Goal: Task Accomplishment & Management: Complete application form

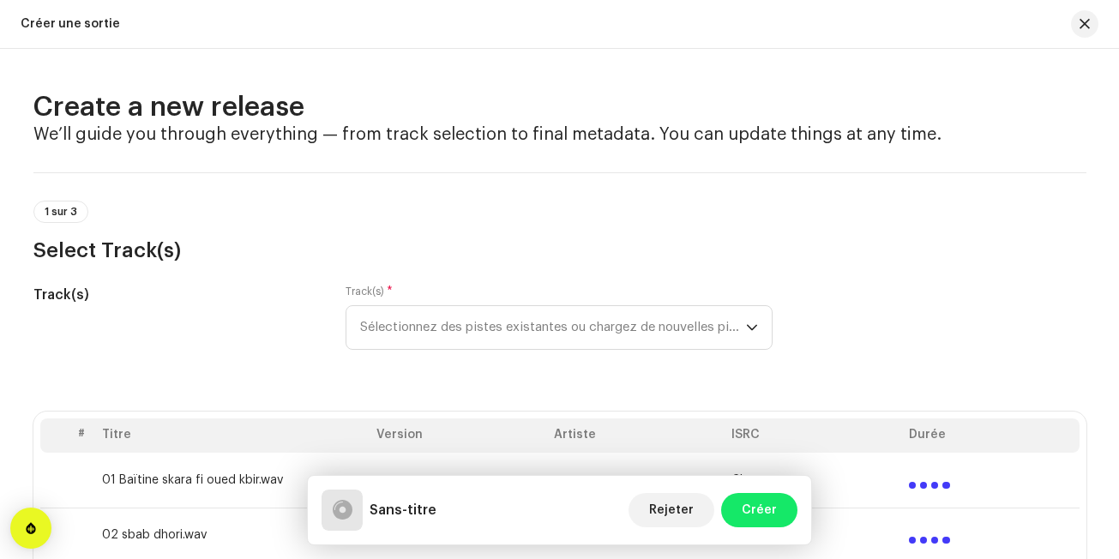
scroll to position [292, 0]
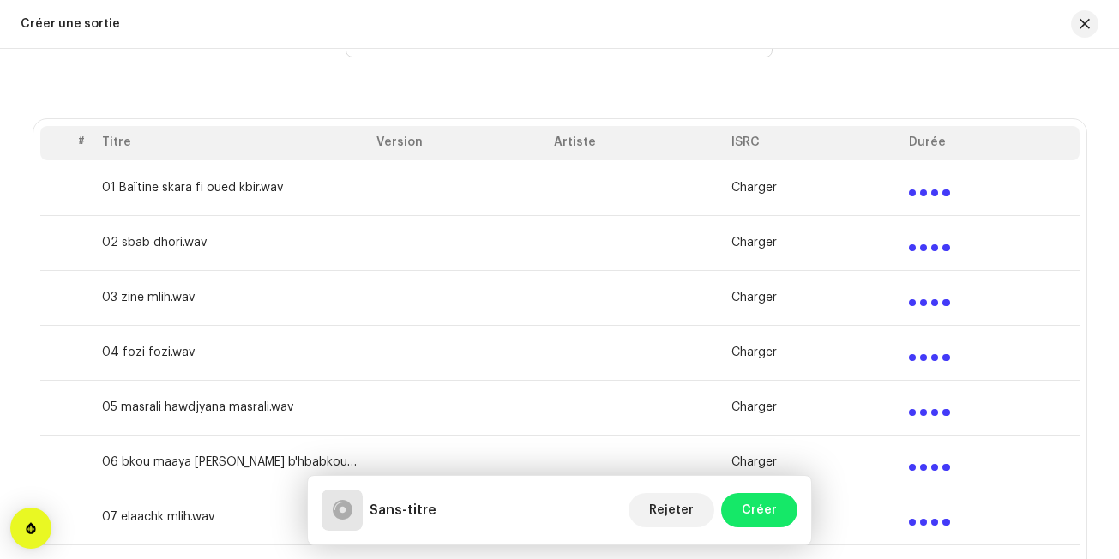
click at [508, 363] on td at bounding box center [458, 352] width 177 height 55
click at [1083, 16] on button "button" at bounding box center [1084, 23] width 27 height 27
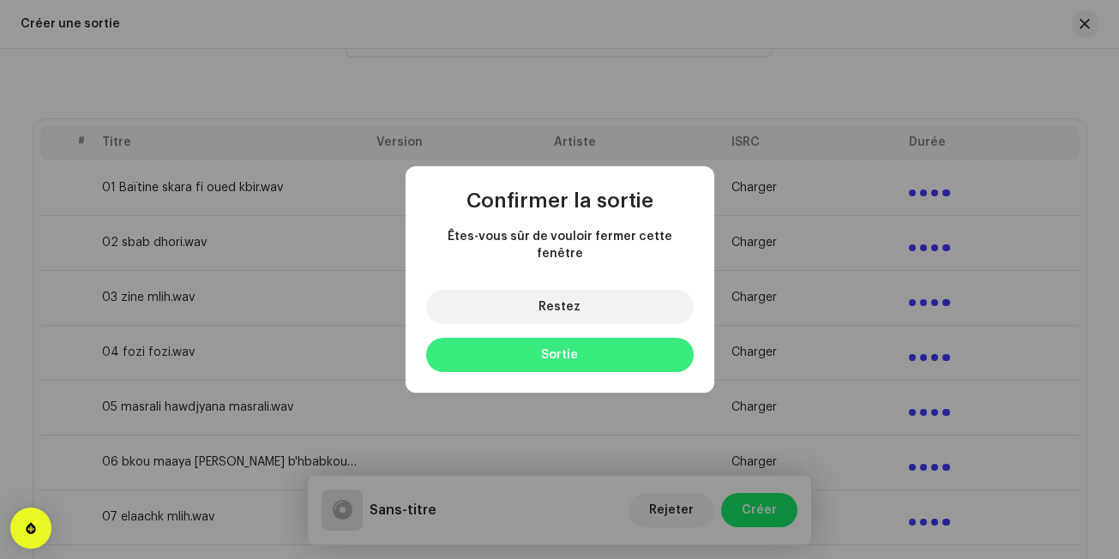
click at [563, 349] on span "Sortie" at bounding box center [559, 355] width 37 height 12
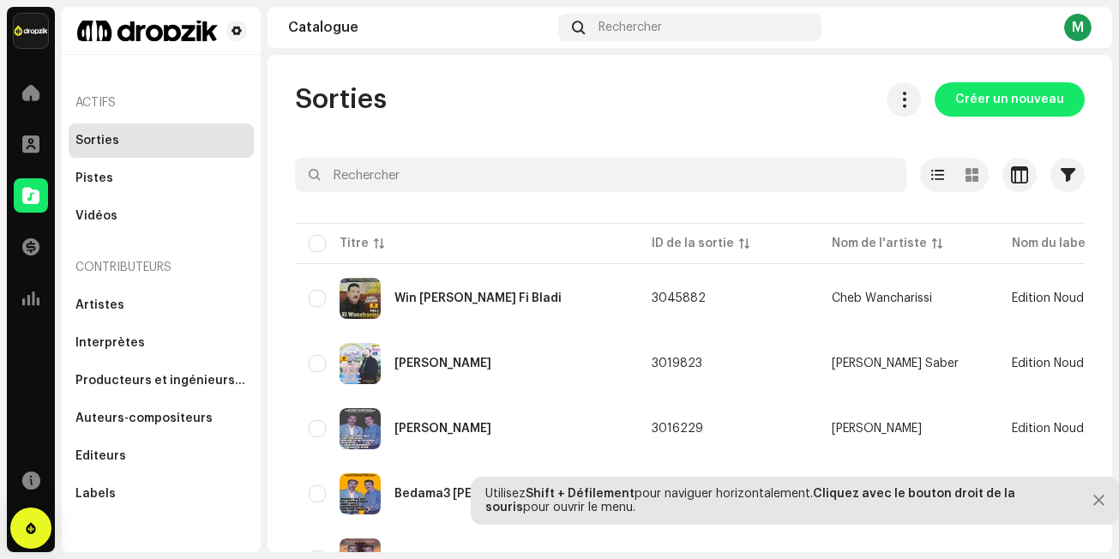
click at [1081, 18] on div "M" at bounding box center [1077, 27] width 27 height 27
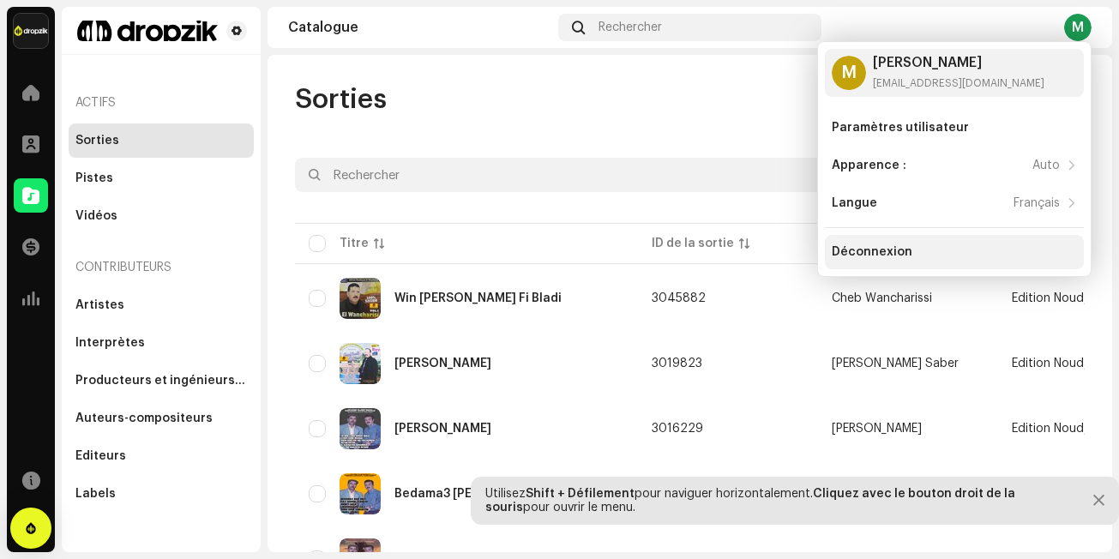
click at [863, 252] on div "Déconnexion" at bounding box center [872, 252] width 81 height 14
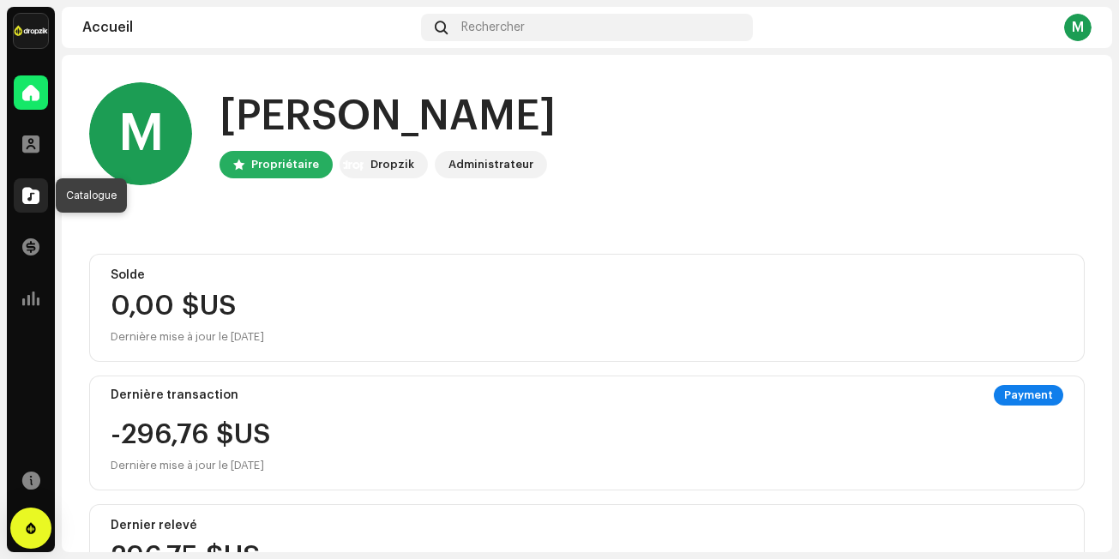
click at [35, 195] on span at bounding box center [30, 196] width 17 height 14
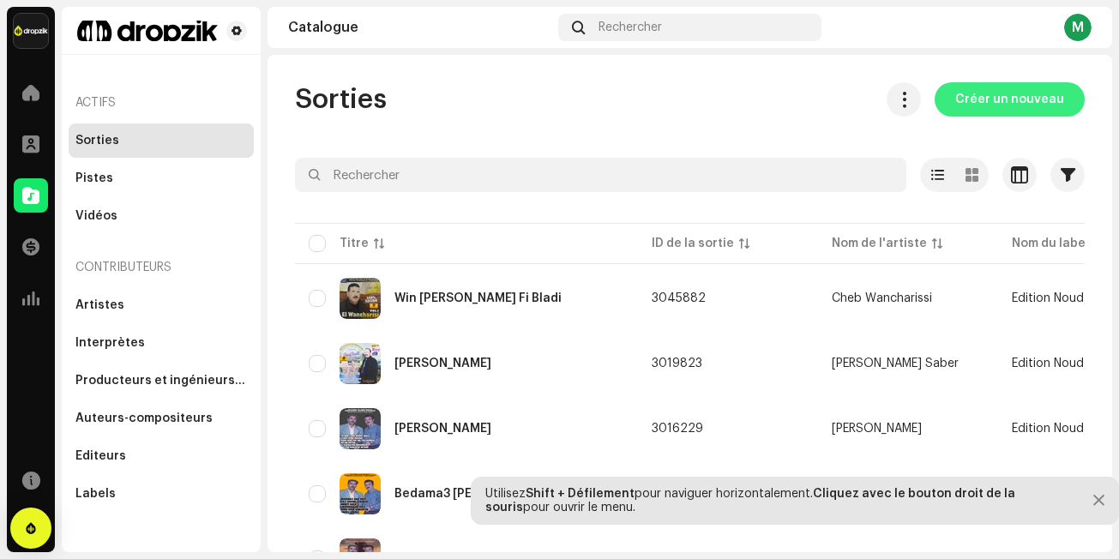
click at [1007, 96] on span "Créer un nouveau" at bounding box center [1009, 99] width 109 height 34
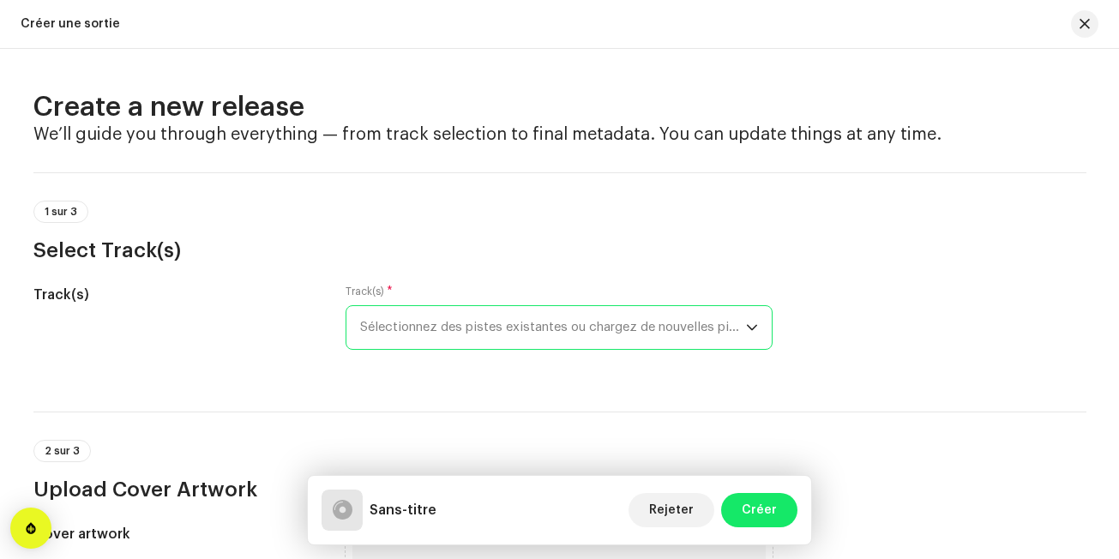
click at [646, 322] on span "Sélectionnez des pistes existantes ou chargez de nouvelles pistes" at bounding box center [553, 327] width 386 height 43
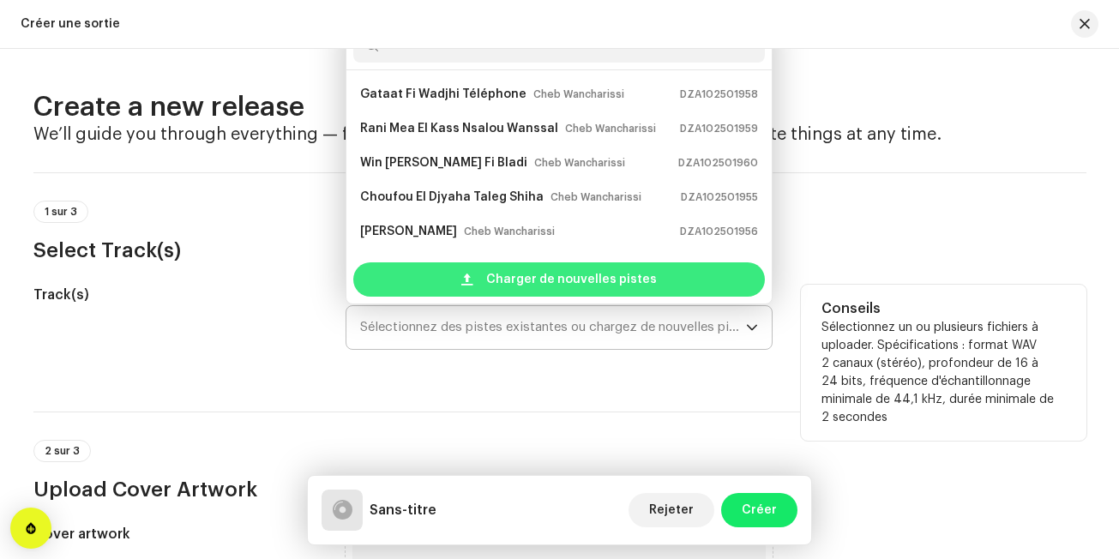
click at [628, 270] on span "Charger de nouvelles pistes" at bounding box center [571, 279] width 171 height 34
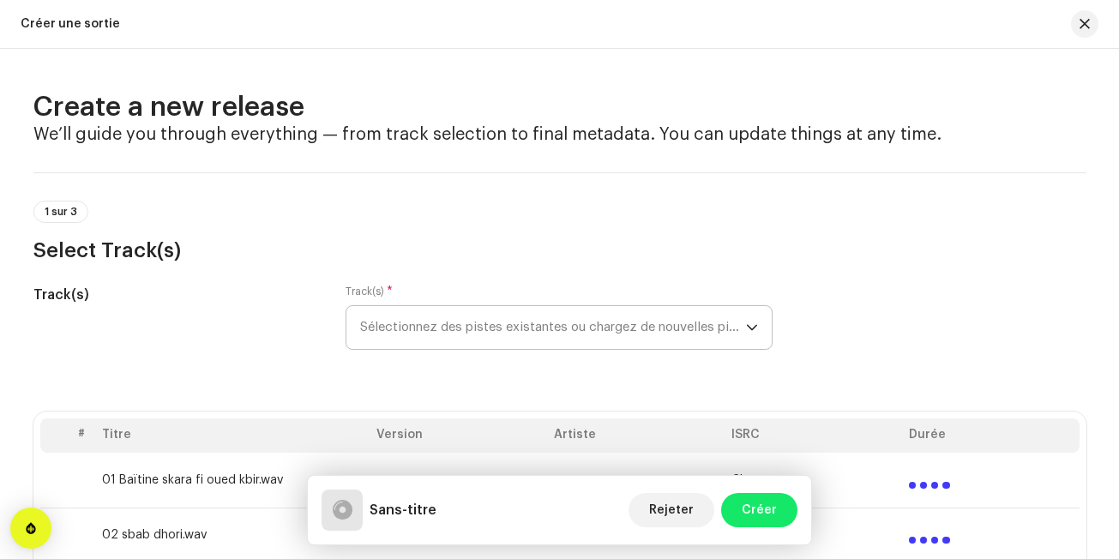
click at [568, 204] on div "1 sur 3 Select Track(s)" at bounding box center [559, 232] width 1053 height 63
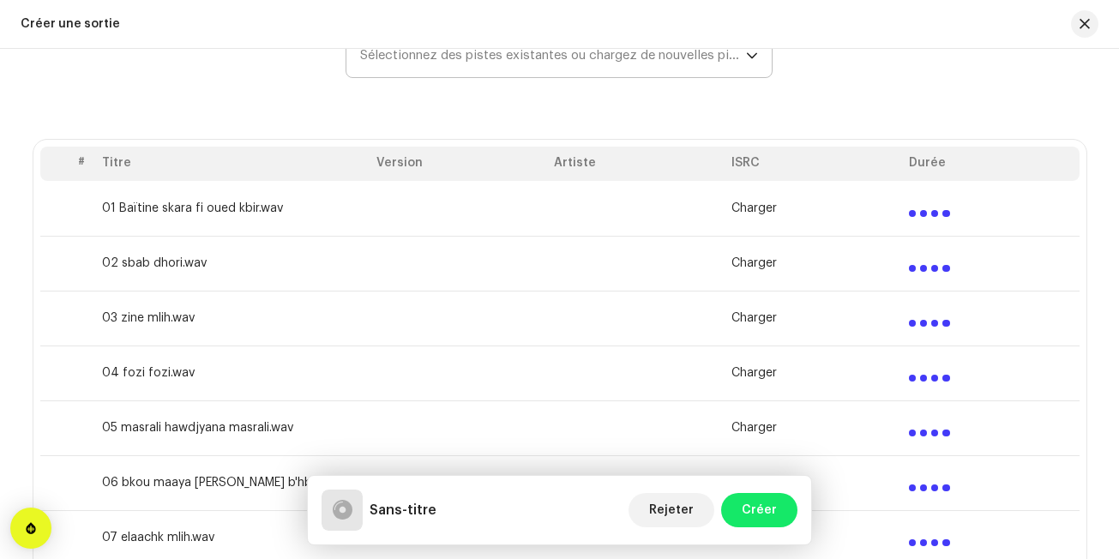
scroll to position [274, 0]
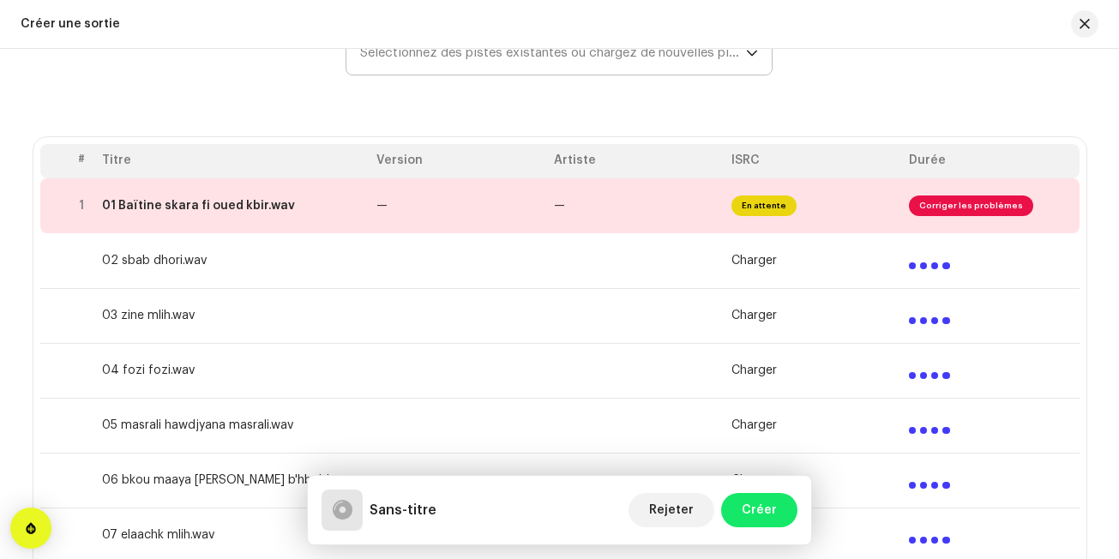
click at [568, 347] on td at bounding box center [635, 370] width 177 height 55
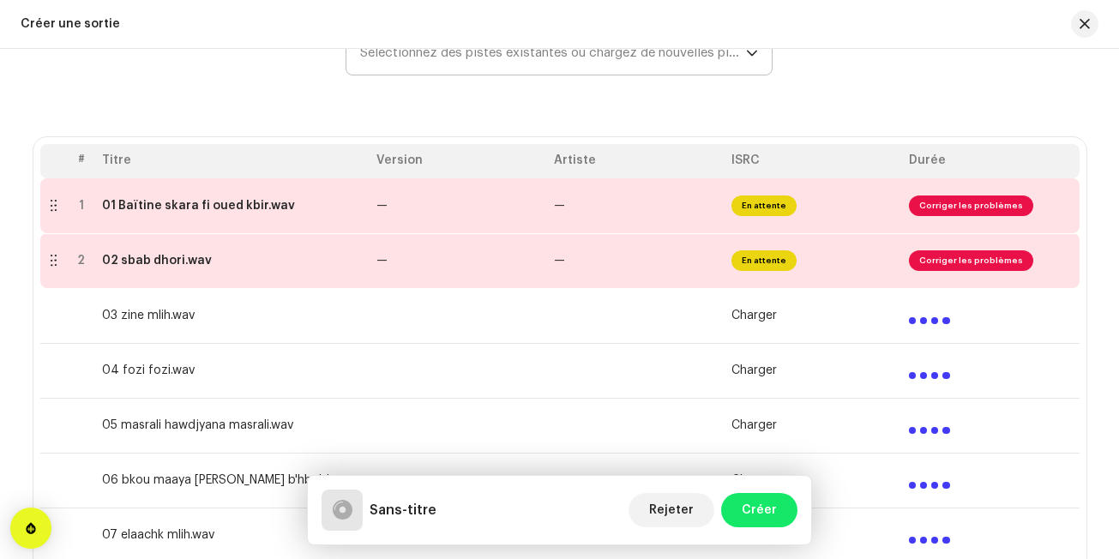
scroll to position [3550, 0]
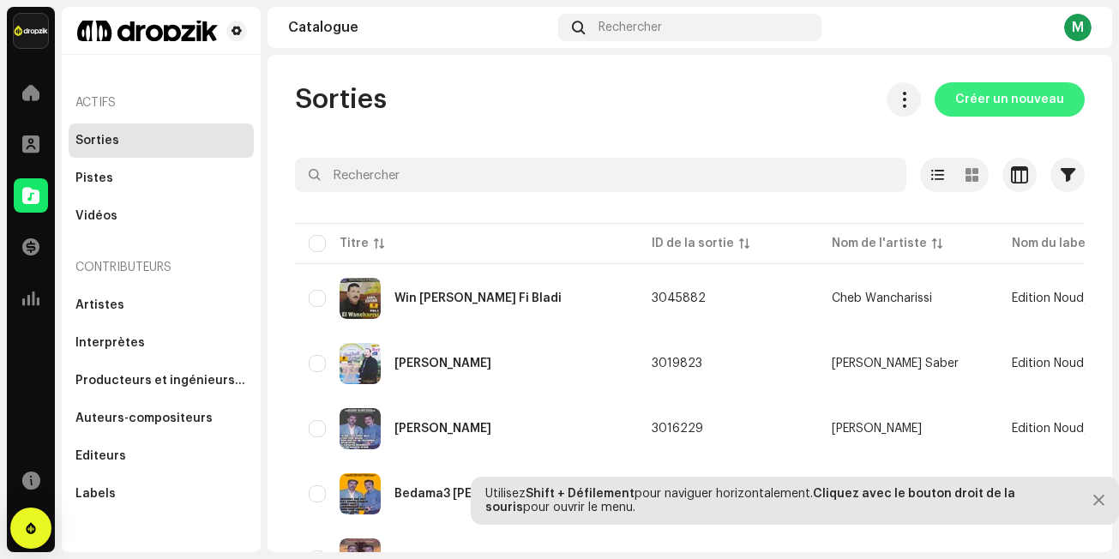
click at [976, 95] on span "Créer un nouveau" at bounding box center [1009, 99] width 109 height 34
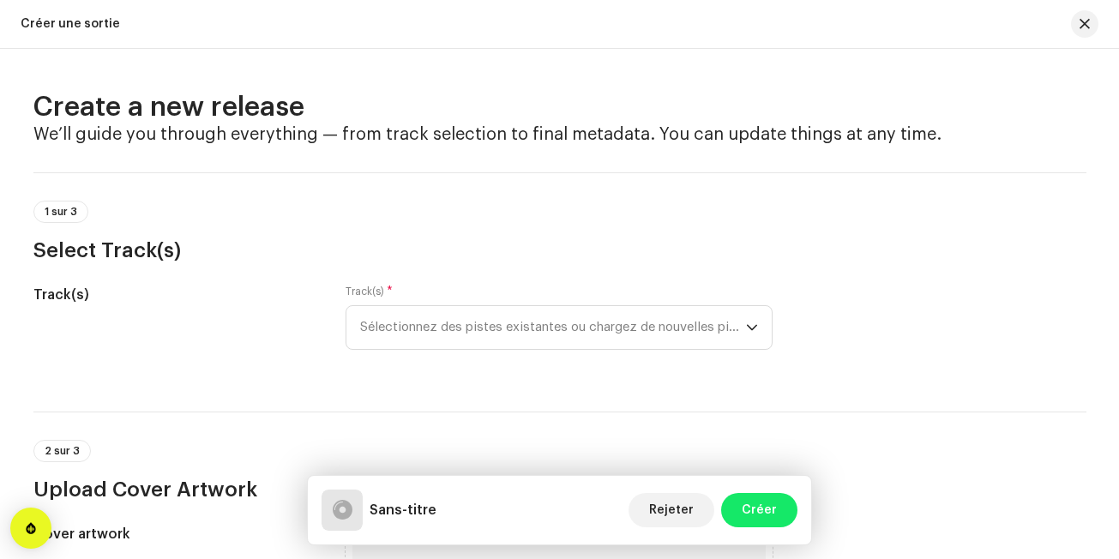
drag, startPoint x: 27, startPoint y: 297, endPoint x: 1001, endPoint y: 84, distance: 996.9
click at [1001, 84] on div "Create a new release We’ll guide you through everything — from track selection …" at bounding box center [559, 304] width 1119 height 510
click at [749, 506] on span "Créer" at bounding box center [759, 510] width 35 height 34
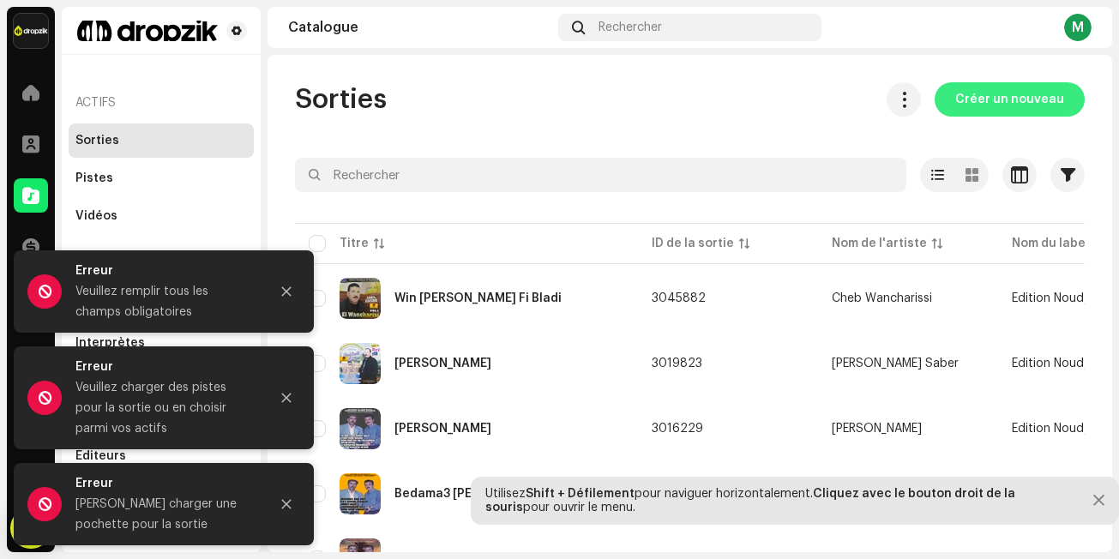
click at [1030, 91] on span "Créer un nouveau" at bounding box center [1009, 99] width 109 height 34
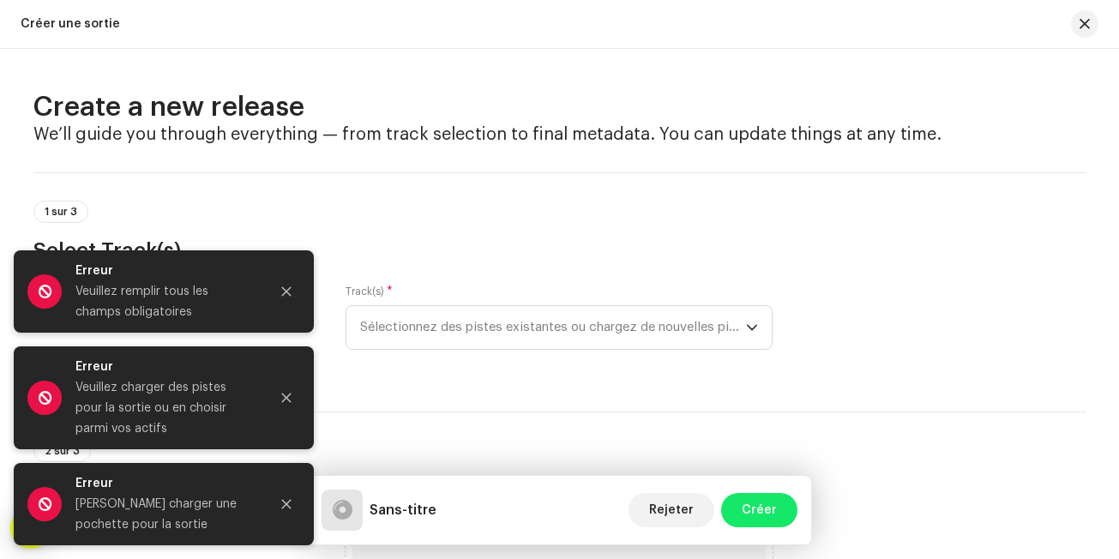
click at [524, 238] on h3 "Select Track(s)" at bounding box center [559, 250] width 1053 height 27
click at [280, 291] on icon "Close" at bounding box center [286, 291] width 12 height 12
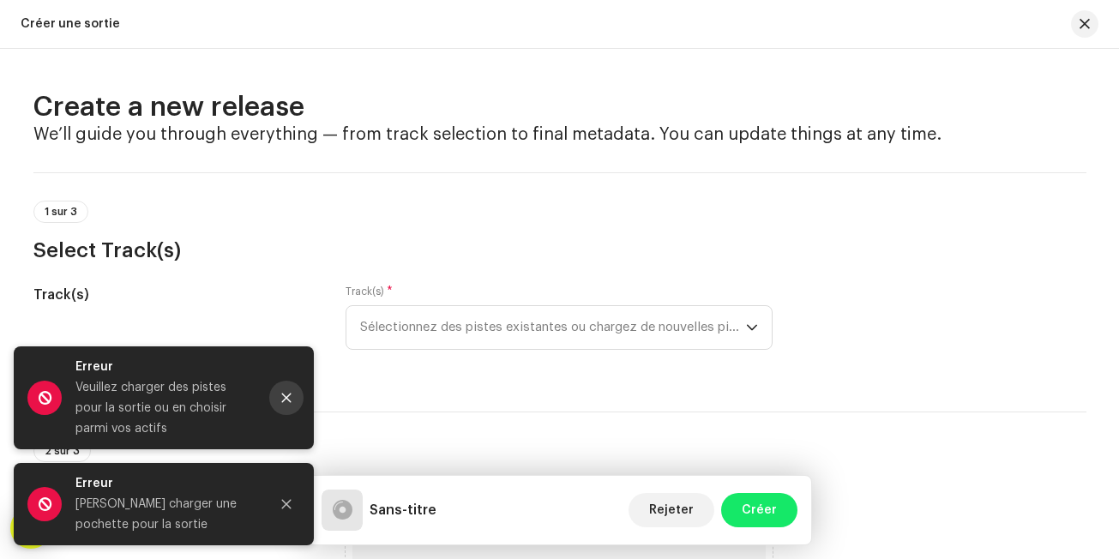
click at [282, 396] on icon "Close" at bounding box center [286, 398] width 12 height 12
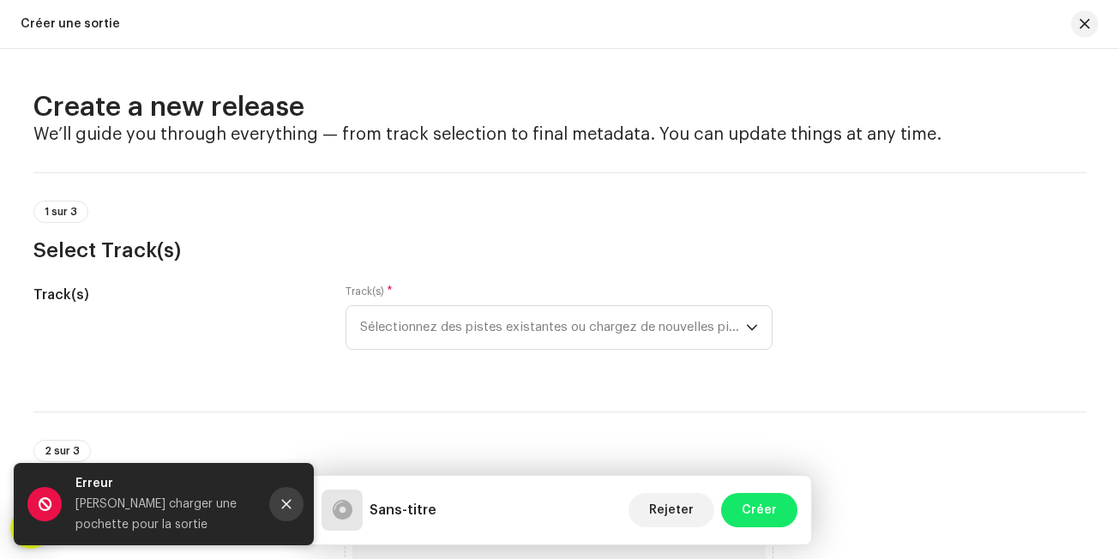
click at [291, 501] on icon "Close" at bounding box center [286, 504] width 9 height 9
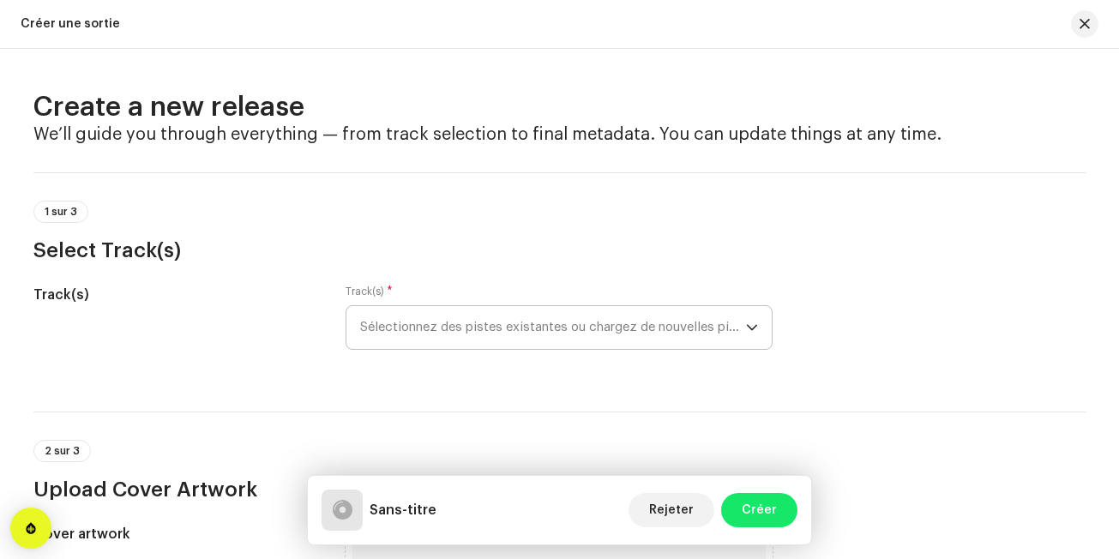
click at [553, 327] on span "Sélectionnez des pistes existantes ou chargez de nouvelles pistes" at bounding box center [553, 327] width 386 height 43
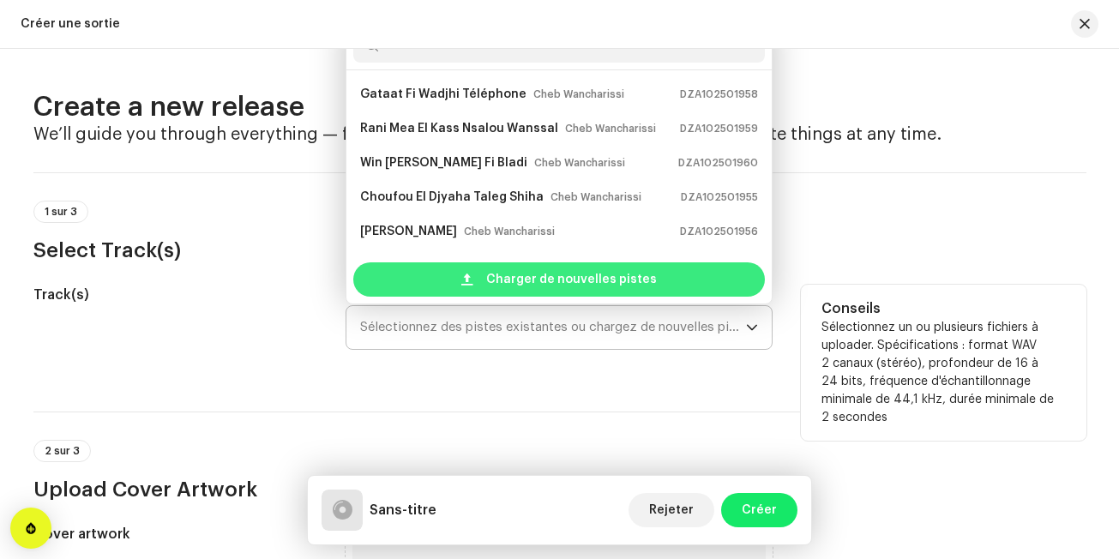
click at [554, 280] on span "Charger de nouvelles pistes" at bounding box center [571, 279] width 171 height 34
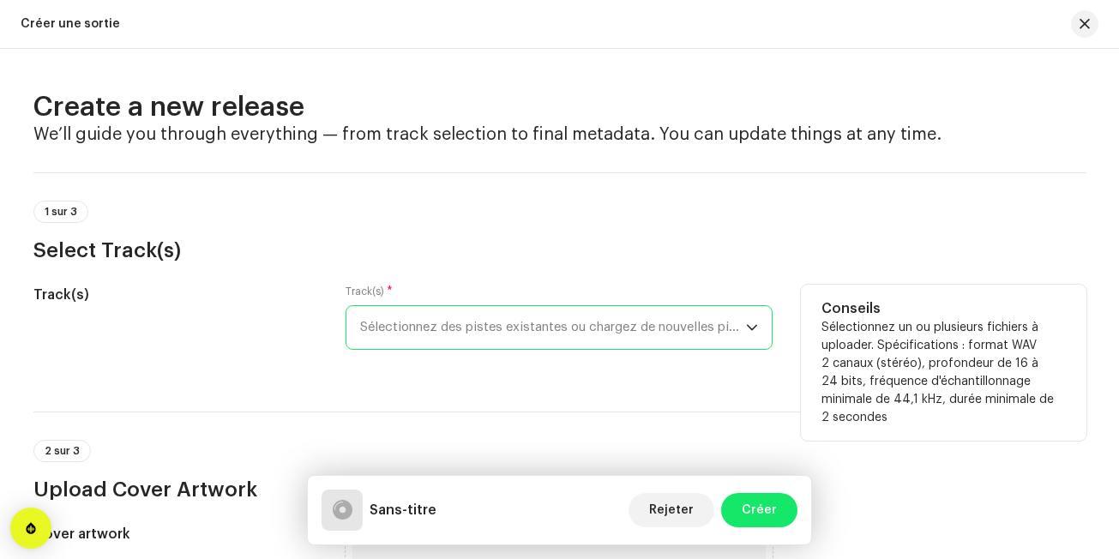
click at [628, 327] on span "Sélectionnez des pistes existantes ou chargez de nouvelles pistes" at bounding box center [553, 327] width 386 height 43
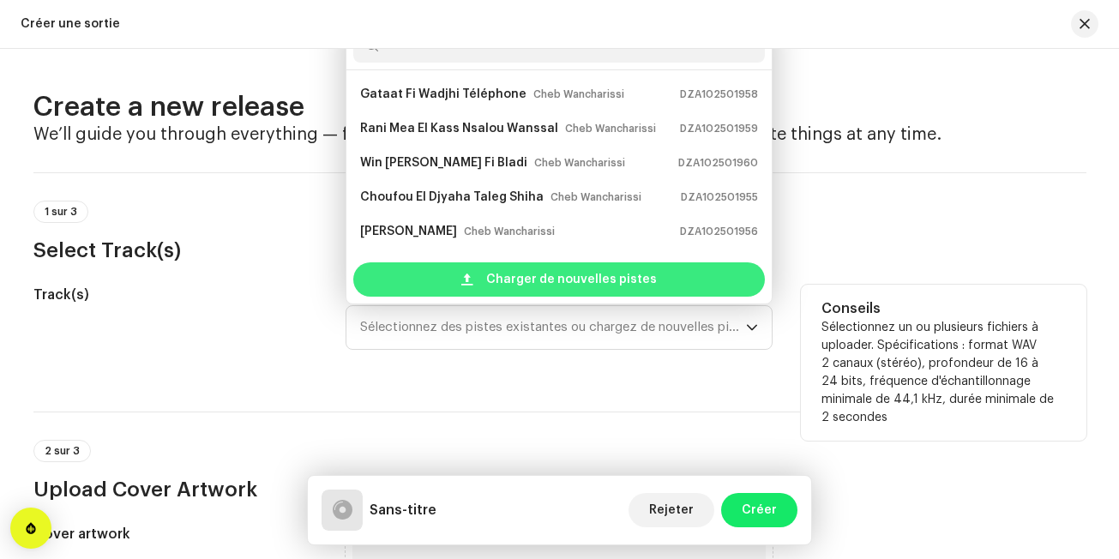
click at [590, 277] on span "Charger de nouvelles pistes" at bounding box center [571, 279] width 171 height 34
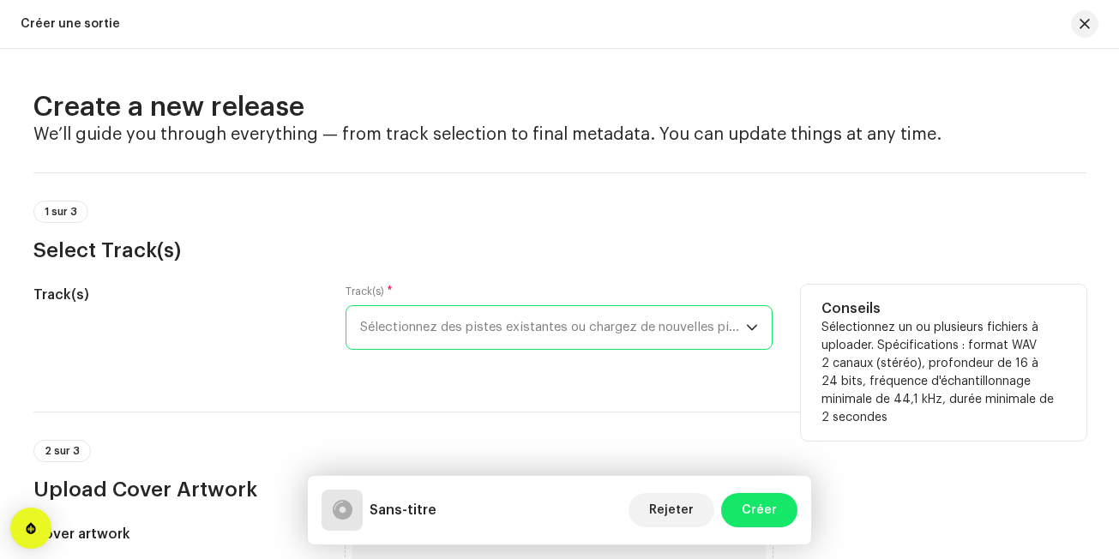
click at [495, 326] on span "Sélectionnez des pistes existantes ou chargez de nouvelles pistes" at bounding box center [553, 327] width 386 height 43
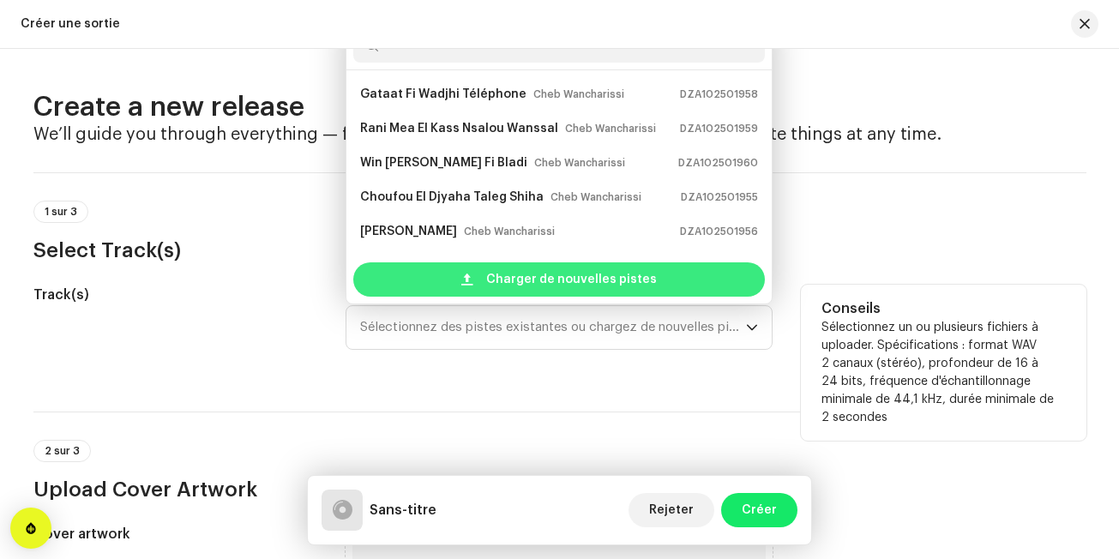
click at [513, 278] on span "Charger de nouvelles pistes" at bounding box center [571, 279] width 171 height 34
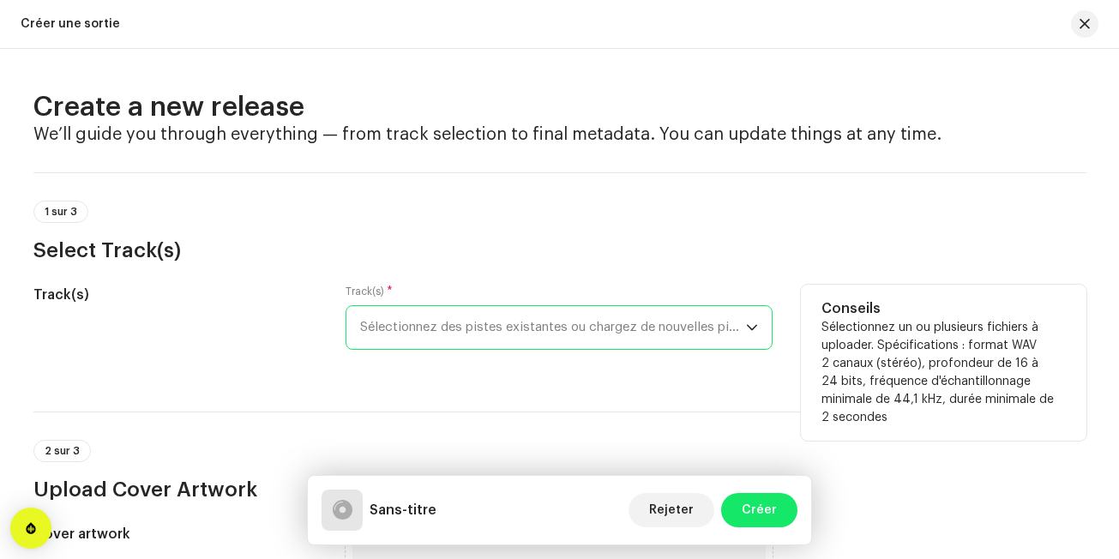
click at [580, 333] on span "Sélectionnez des pistes existantes ou chargez de nouvelles pistes" at bounding box center [553, 327] width 386 height 43
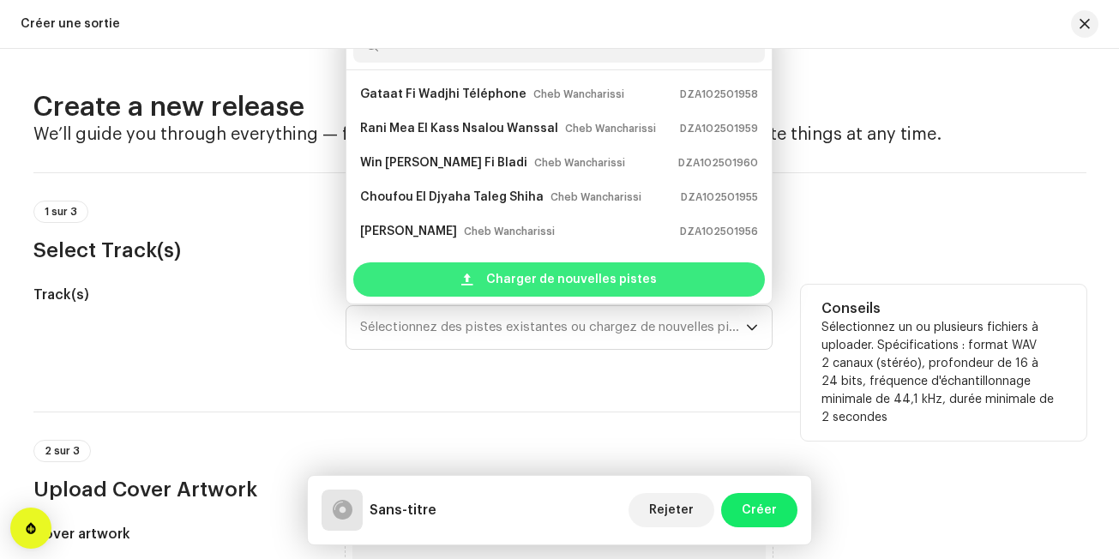
click at [569, 282] on span "Charger de nouvelles pistes" at bounding box center [571, 279] width 171 height 34
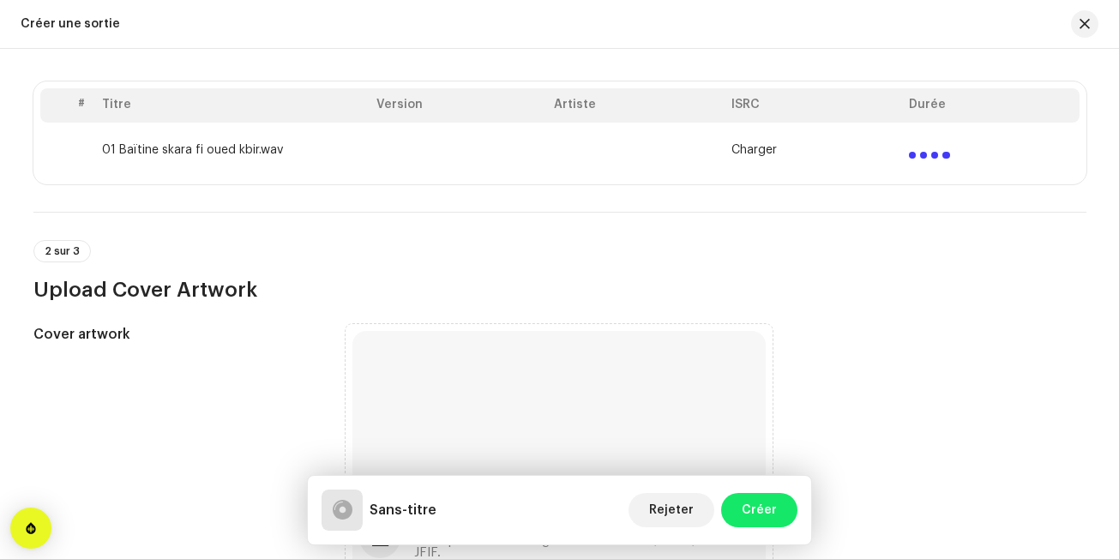
scroll to position [792, 0]
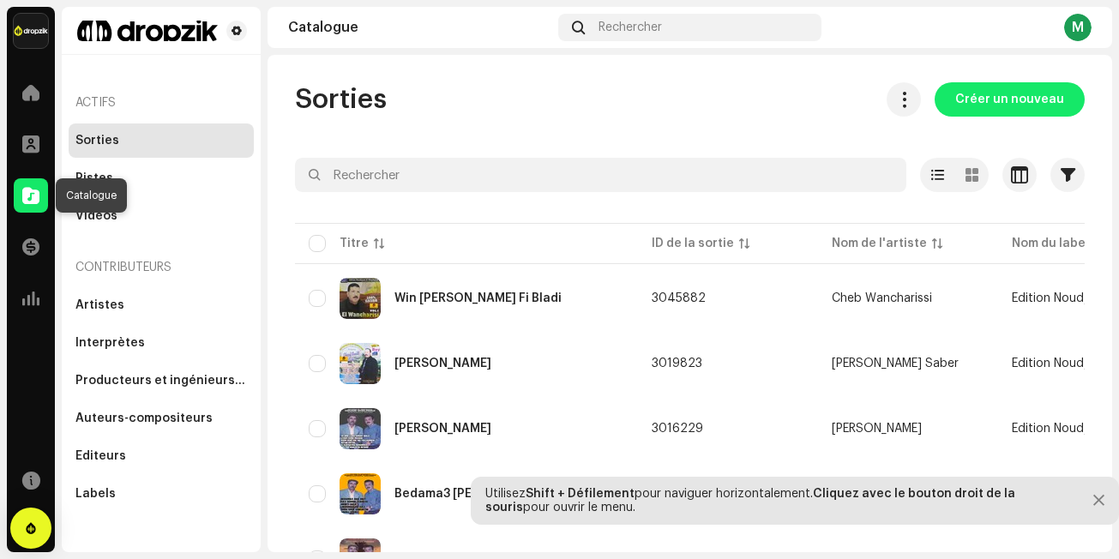
click at [30, 198] on span at bounding box center [30, 196] width 17 height 14
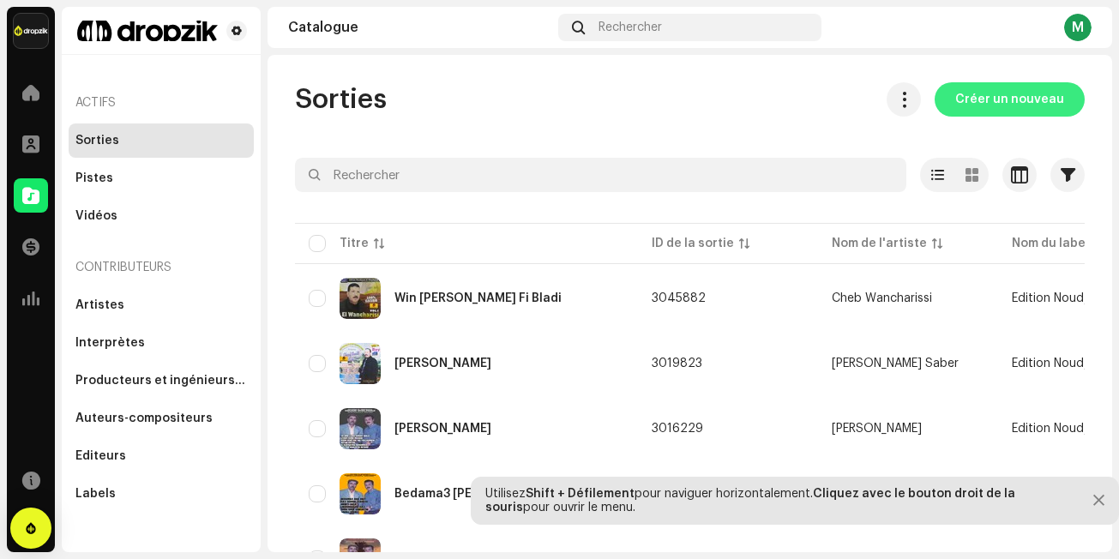
click at [1004, 100] on span "Créer un nouveau" at bounding box center [1009, 99] width 109 height 34
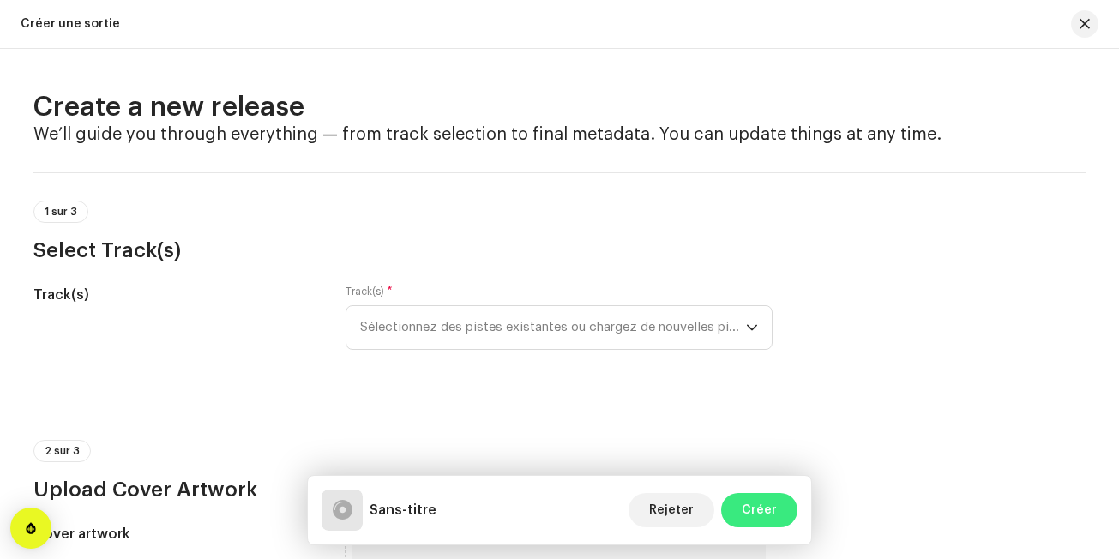
click at [747, 505] on span "Créer" at bounding box center [759, 510] width 35 height 34
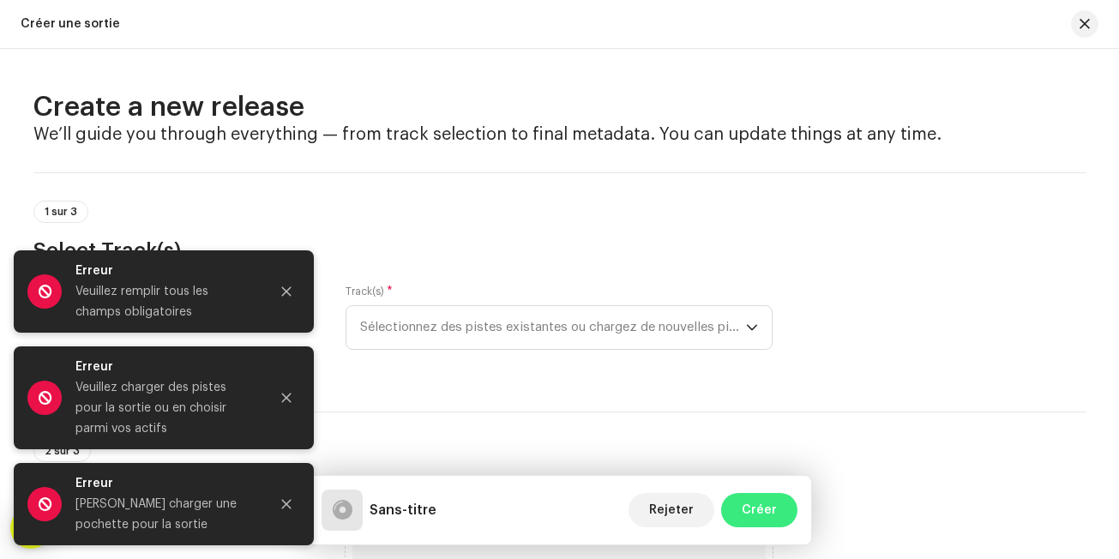
click at [747, 505] on span "Créer" at bounding box center [759, 510] width 35 height 34
click at [290, 299] on button "Close" at bounding box center [286, 291] width 34 height 34
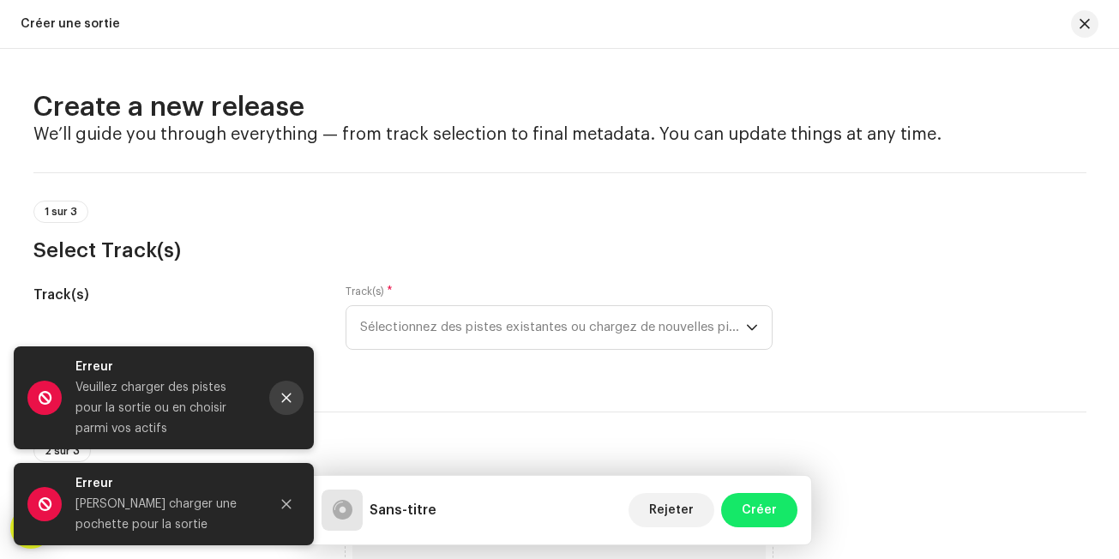
click at [288, 405] on button "Close" at bounding box center [286, 398] width 34 height 34
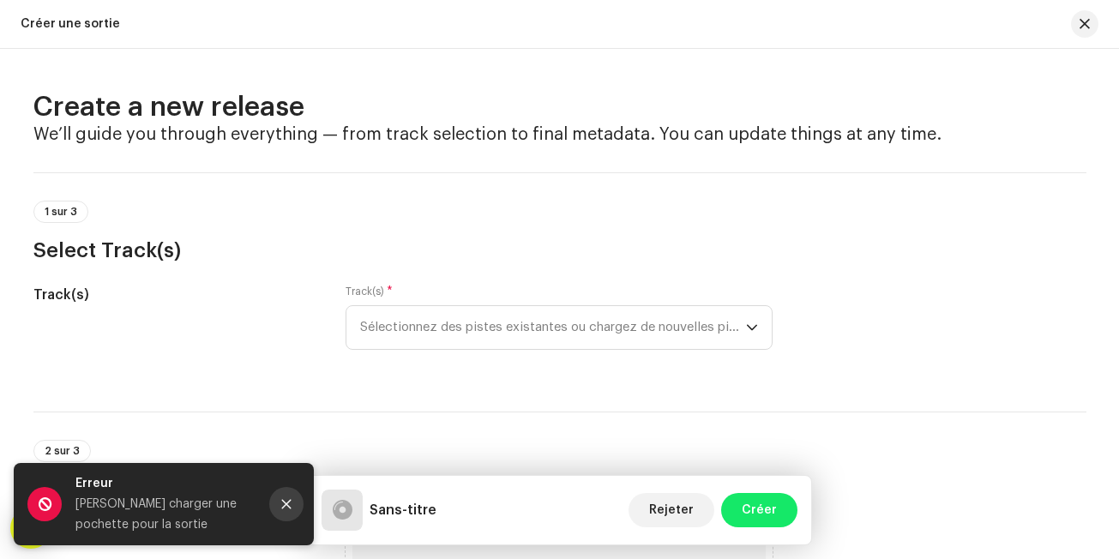
click at [289, 498] on icon "Close" at bounding box center [286, 504] width 12 height 12
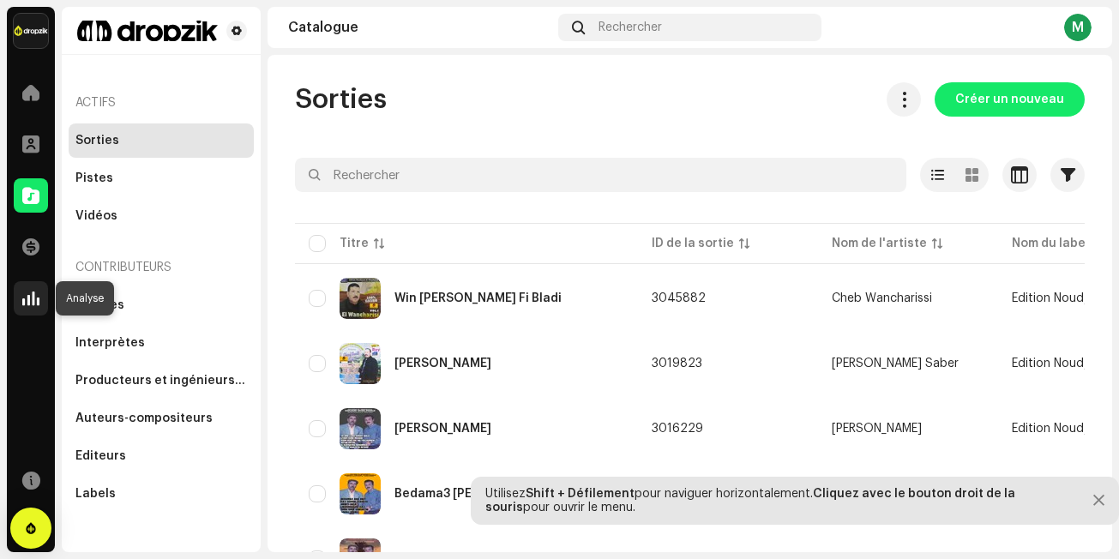
click at [29, 301] on span at bounding box center [30, 298] width 17 height 14
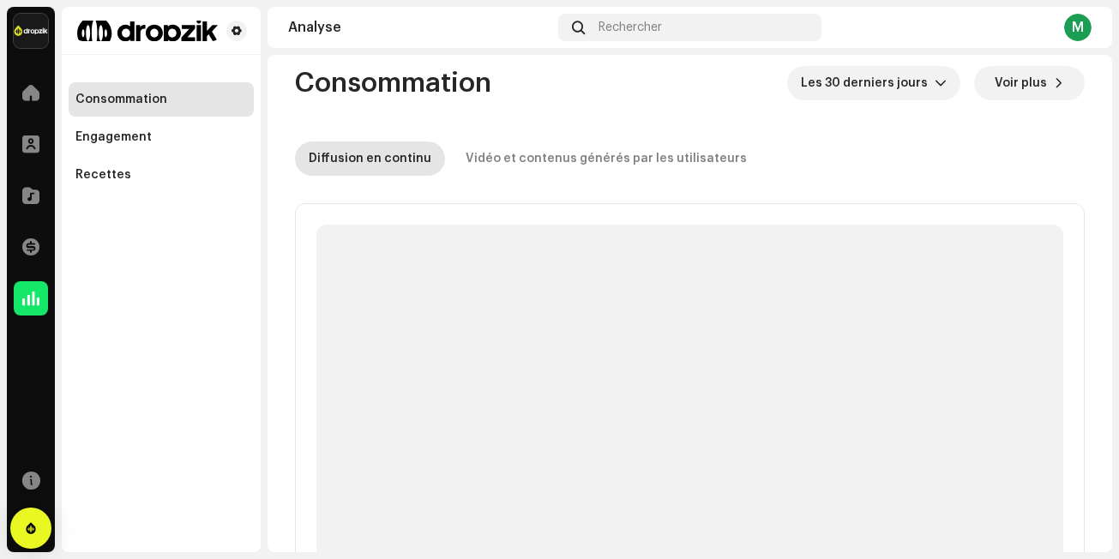
scroll to position [41, 0]
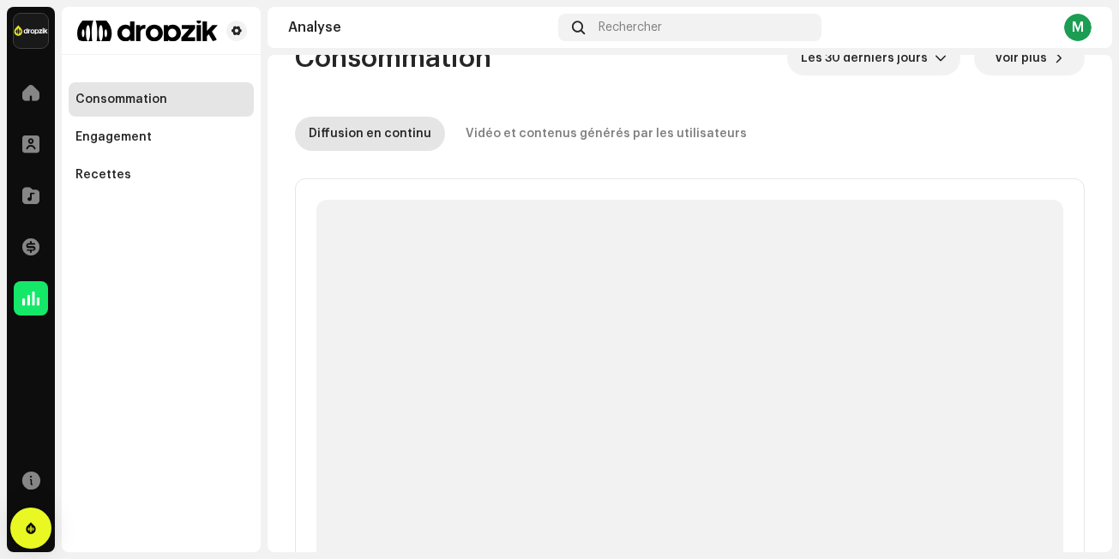
drag, startPoint x: 1115, startPoint y: 69, endPoint x: 1107, endPoint y: 81, distance: 15.0
drag, startPoint x: 1107, startPoint y: 81, endPoint x: 1108, endPoint y: 96, distance: 14.6
click at [701, 332] on p-skeleton at bounding box center [689, 403] width 747 height 406
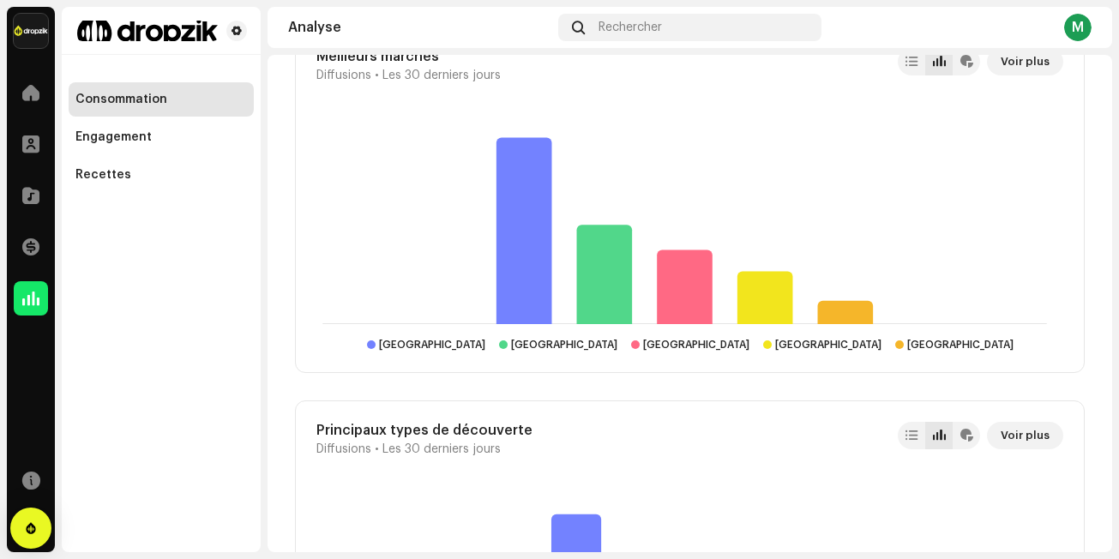
scroll to position [2473, 0]
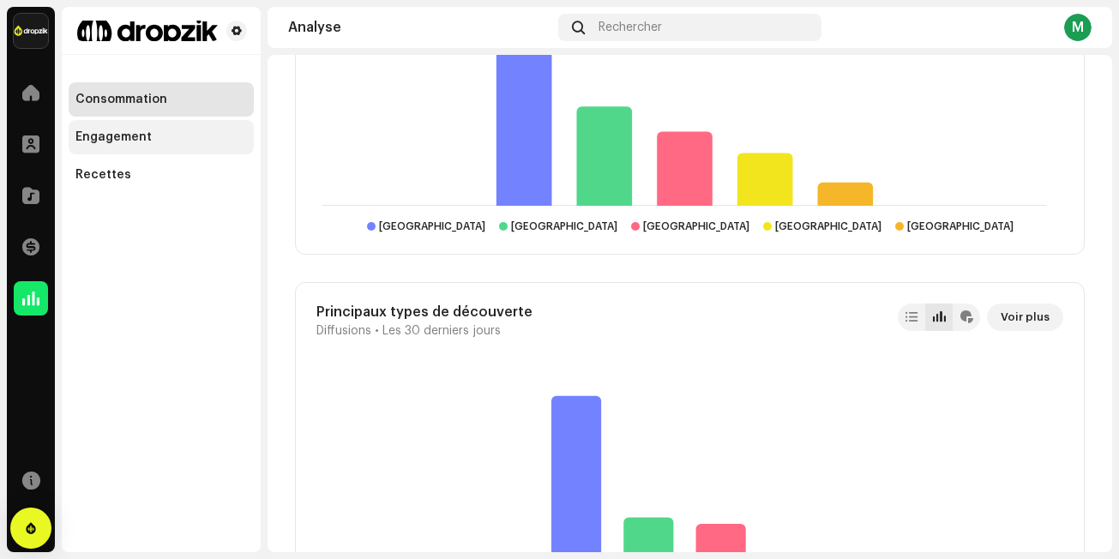
click at [130, 135] on div "Engagement" at bounding box center [113, 137] width 76 height 14
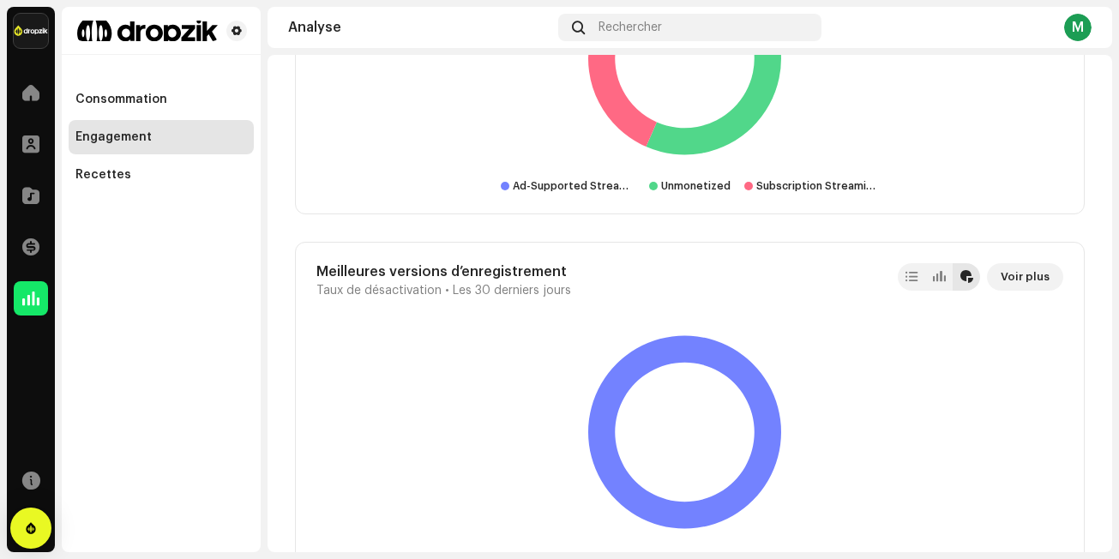
scroll to position [4113, 0]
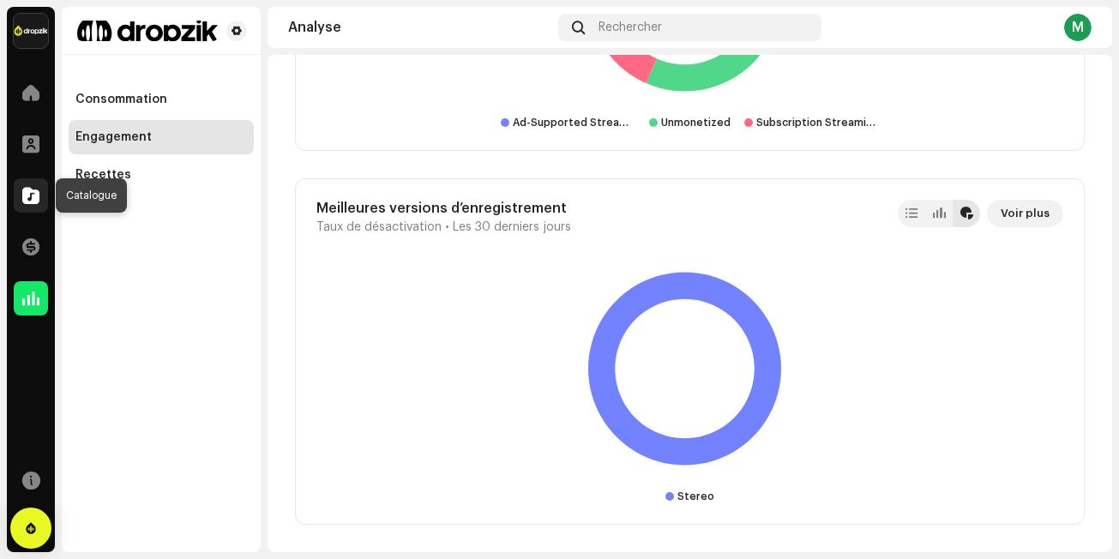
click at [33, 197] on span at bounding box center [30, 196] width 17 height 14
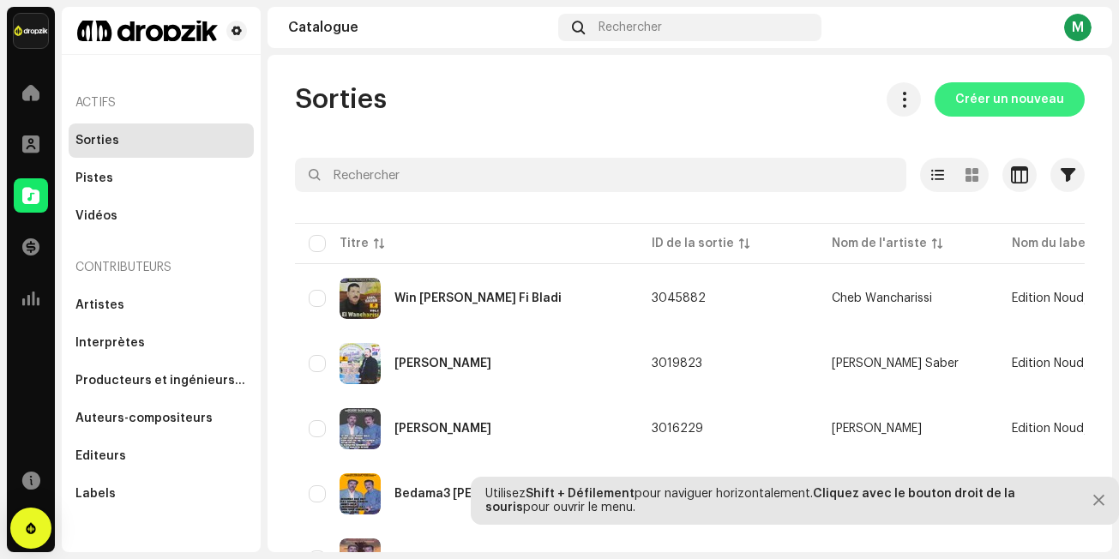
click at [1008, 103] on span "Créer un nouveau" at bounding box center [1009, 99] width 109 height 34
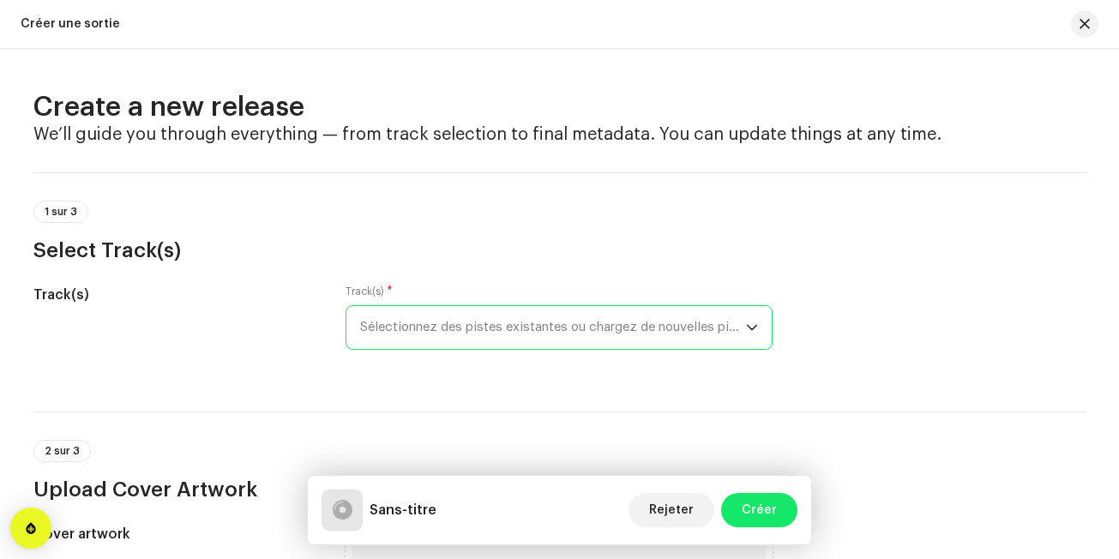
click at [553, 327] on span "Sélectionnez des pistes existantes ou chargez de nouvelles pistes" at bounding box center [553, 327] width 386 height 43
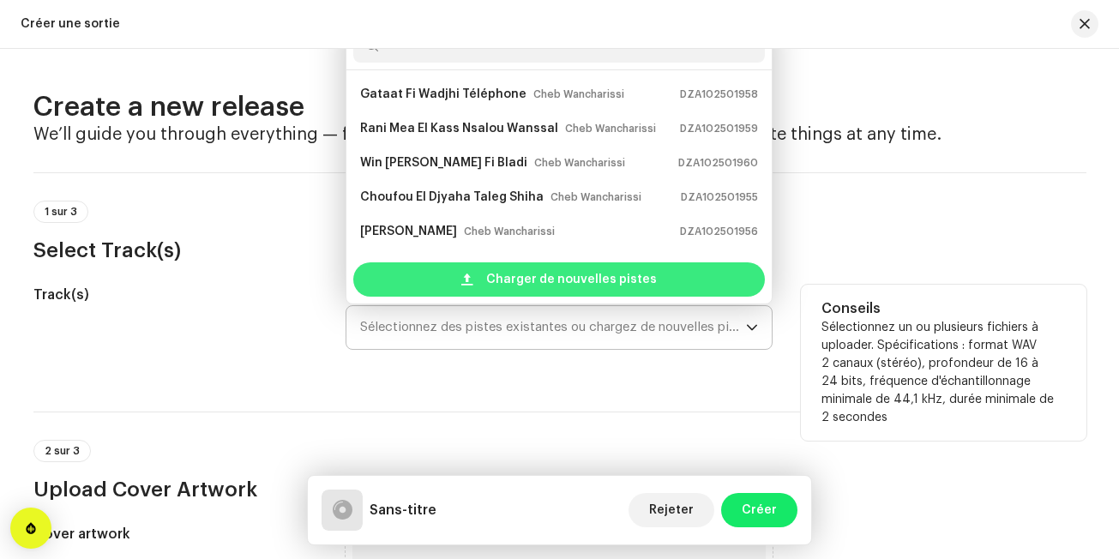
click at [538, 273] on span "Charger de nouvelles pistes" at bounding box center [571, 279] width 171 height 34
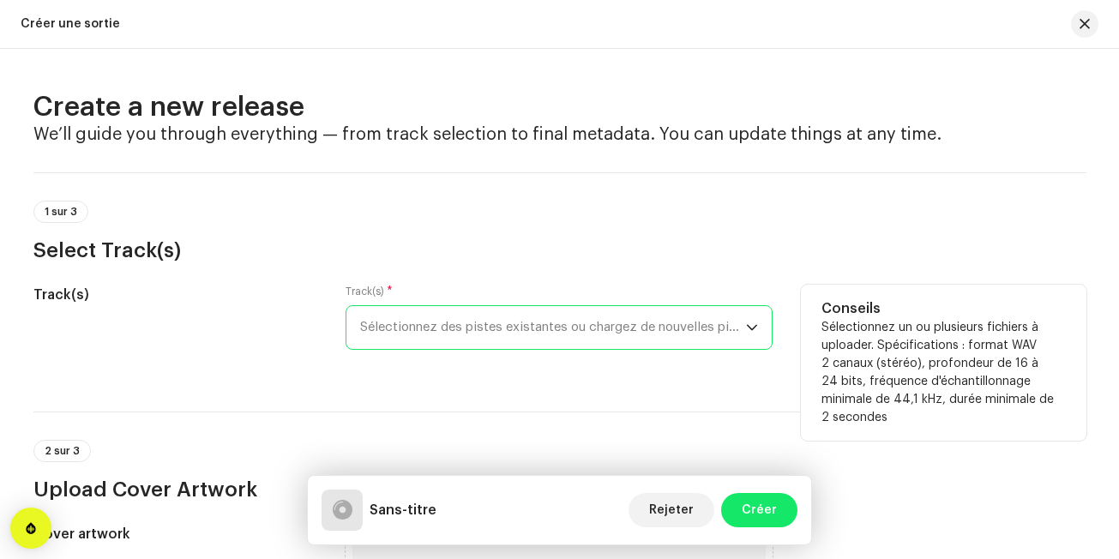
click at [628, 317] on span "Sélectionnez des pistes existantes ou chargez de nouvelles pistes" at bounding box center [553, 327] width 386 height 43
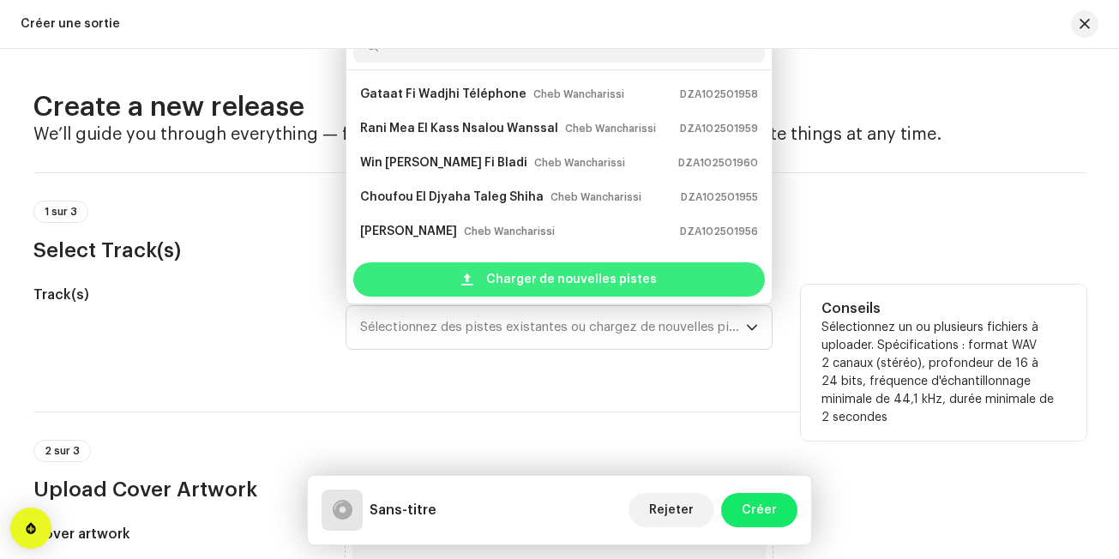
click at [631, 273] on span "Charger de nouvelles pistes" at bounding box center [571, 279] width 171 height 34
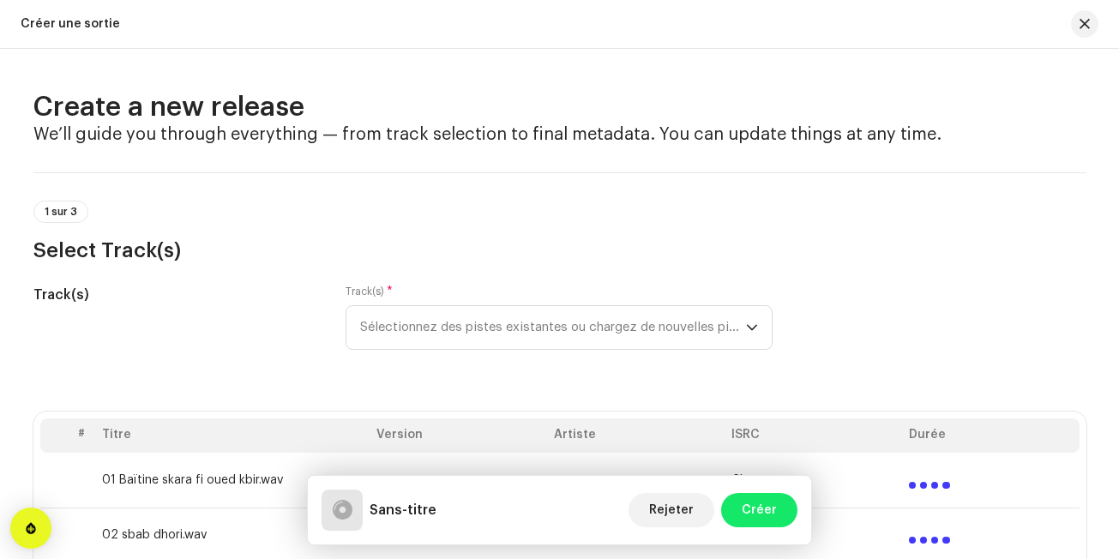
click at [570, 218] on div "1 sur 3 Select Track(s)" at bounding box center [559, 232] width 1053 height 63
